Goal: Information Seeking & Learning: Learn about a topic

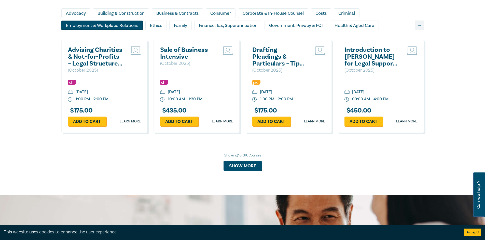
scroll to position [458, 0]
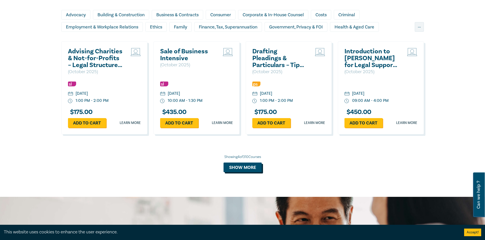
click at [246, 169] on button "Show more" at bounding box center [242, 168] width 38 height 10
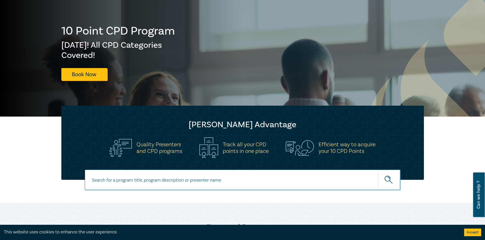
scroll to position [102, 0]
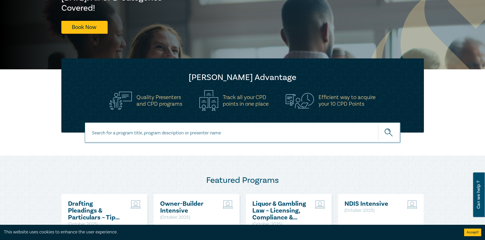
click at [148, 132] on input at bounding box center [243, 133] width 316 height 21
type input "conveyancing"
click at [378, 125] on button "submit" at bounding box center [389, 133] width 22 height 16
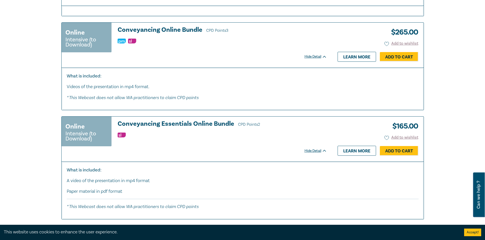
scroll to position [509, 0]
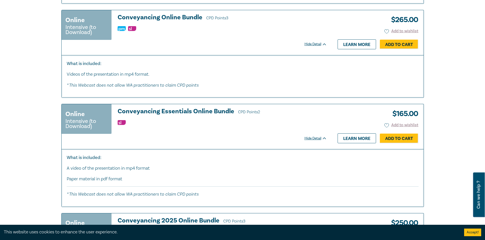
click at [162, 111] on h3 "Conveyancing Essentials Online Bundle CPD Points 2" at bounding box center [222, 112] width 209 height 8
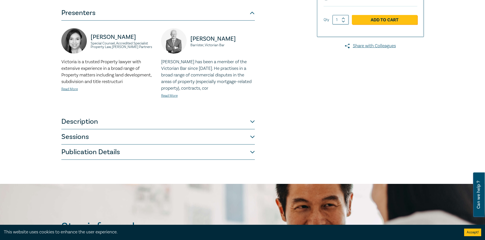
scroll to position [127, 0]
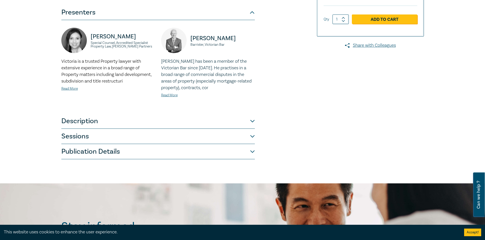
click at [158, 120] on button "Description" at bounding box center [157, 121] width 193 height 15
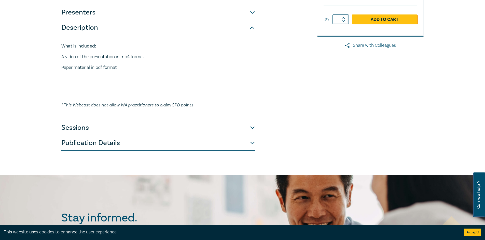
click at [158, 127] on button "Sessions" at bounding box center [157, 127] width 193 height 15
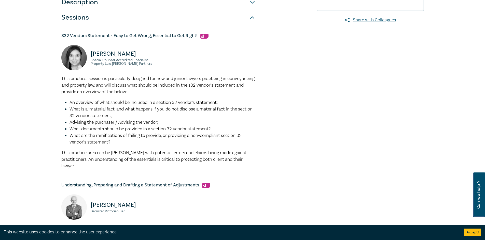
scroll to position [25, 0]
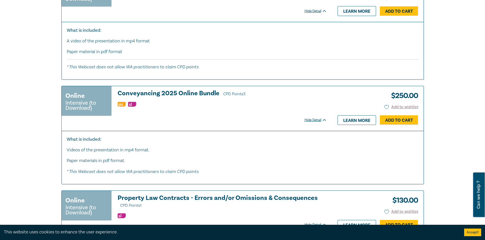
scroll to position [636, 0]
click at [174, 92] on h3 "Conveyancing 2025 Online Bundle CPD Points 3" at bounding box center [222, 94] width 209 height 8
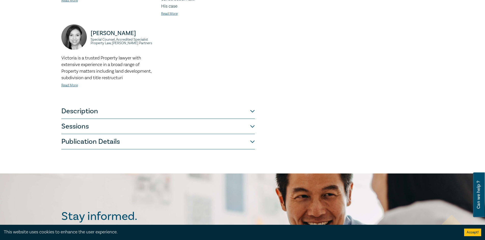
scroll to position [204, 0]
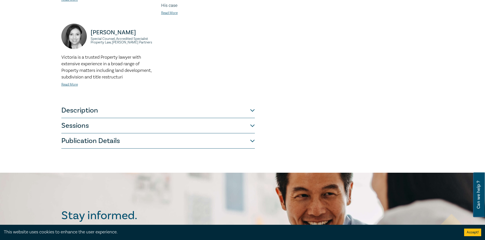
click at [116, 103] on button "Description" at bounding box center [157, 110] width 193 height 15
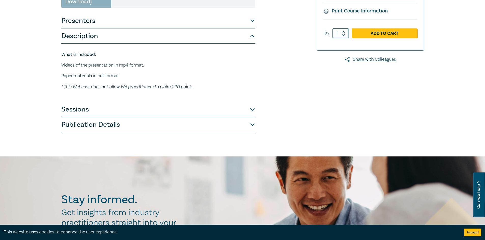
scroll to position [102, 0]
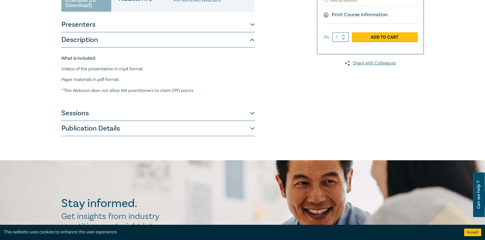
click at [102, 113] on button "Sessions" at bounding box center [157, 113] width 193 height 15
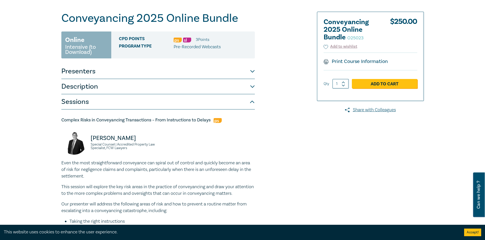
scroll to position [0, 0]
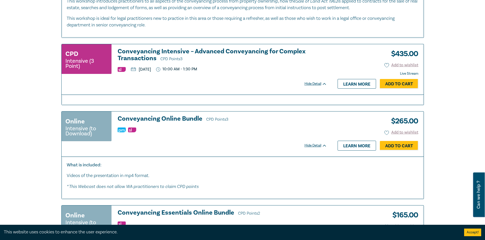
scroll to position [407, 0]
click at [176, 116] on h3 "Conveyancing Online Bundle CPD Points 3" at bounding box center [222, 120] width 209 height 8
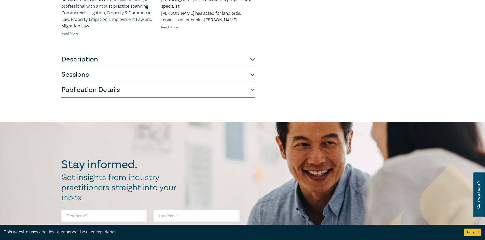
scroll to position [254, 0]
click at [138, 71] on button "Sessions" at bounding box center [157, 74] width 193 height 15
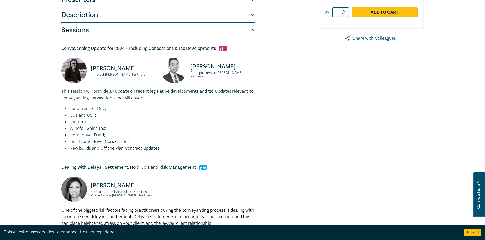
scroll to position [123, 0]
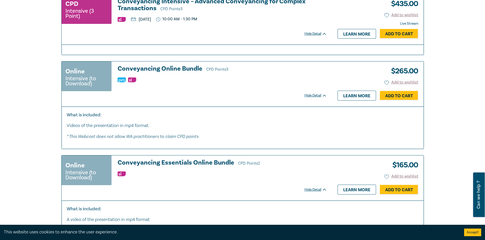
scroll to position [458, 0]
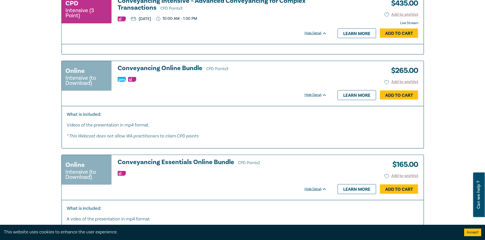
click at [211, 164] on h3 "Conveyancing Essentials Online Bundle CPD Points 2" at bounding box center [222, 163] width 209 height 8
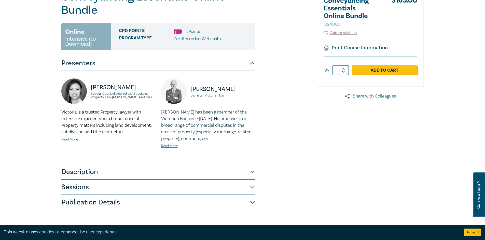
scroll to position [102, 0]
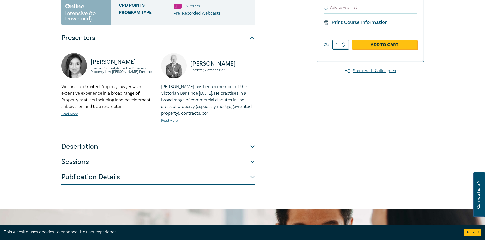
click at [93, 160] on button "Sessions" at bounding box center [157, 161] width 193 height 15
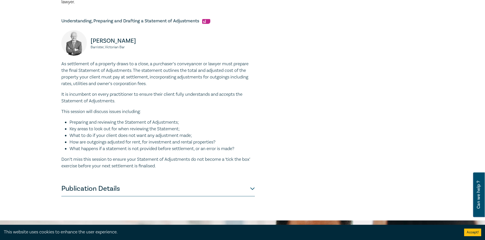
scroll to position [331, 0]
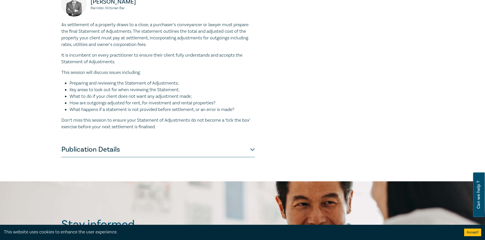
click at [98, 145] on button "Publication Details" at bounding box center [157, 149] width 193 height 15
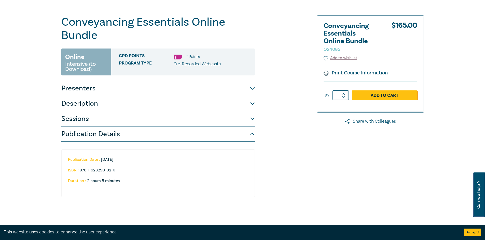
scroll to position [51, 0]
click at [197, 90] on button "Presenters" at bounding box center [157, 88] width 193 height 15
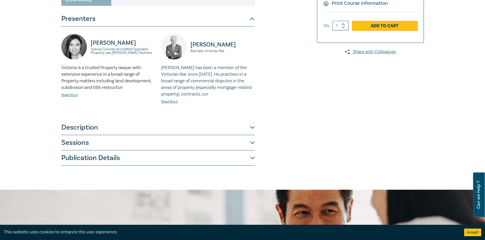
scroll to position [153, 0]
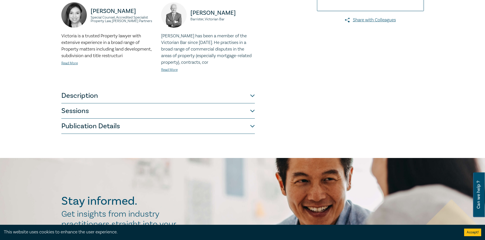
click at [157, 96] on button "Description" at bounding box center [157, 95] width 193 height 15
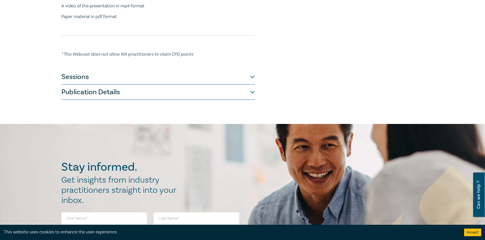
click at [164, 95] on button "Publication Details" at bounding box center [157, 92] width 193 height 15
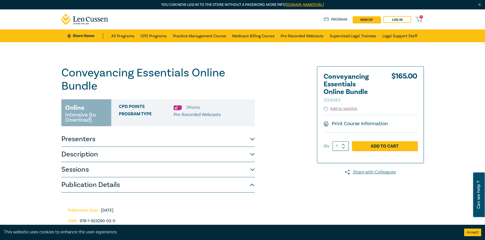
scroll to position [0, 0]
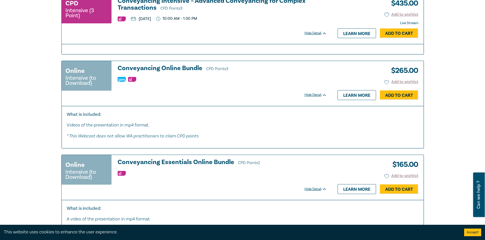
scroll to position [509, 0]
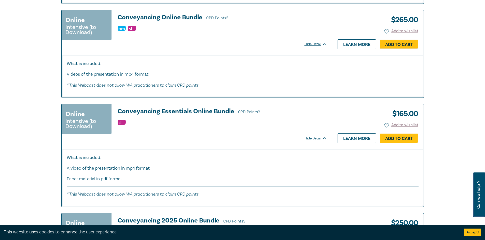
click at [211, 113] on h3 "Conveyancing Essentials Online Bundle CPD Points 2" at bounding box center [222, 112] width 209 height 8
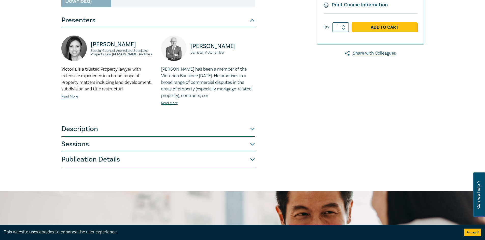
scroll to position [127, 0]
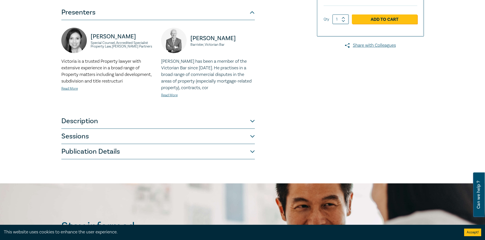
click at [227, 136] on button "Sessions" at bounding box center [157, 136] width 193 height 15
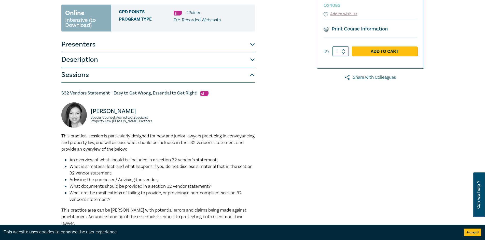
scroll to position [0, 0]
